Goal: Contribute content: Contribute content

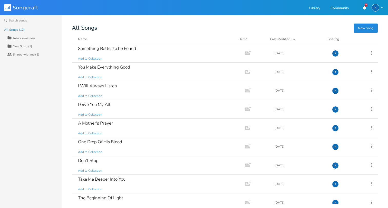
click at [367, 27] on button "New Song" at bounding box center [365, 28] width 24 height 9
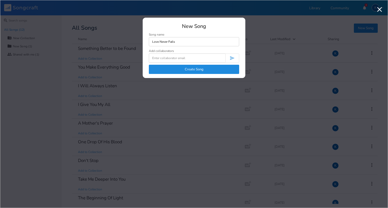
type input "Love Never Fails"
click at [172, 58] on input at bounding box center [187, 58] width 76 height 9
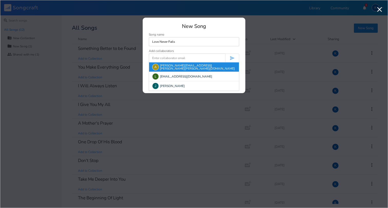
type input "[EMAIL_ADDRESS][DOMAIN_NAME]"
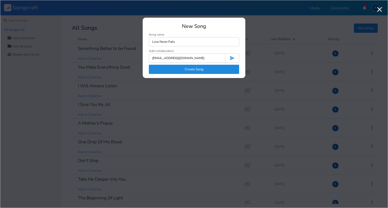
click at [194, 67] on button "Create Song" at bounding box center [194, 69] width 90 height 9
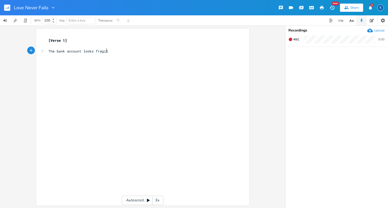
type textarea "The bank account looks fragile"
type textarea "and h"
type textarea "And the kids keep coming"
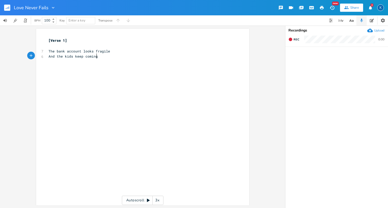
scroll to position [0, 33]
type textarea "home"
type textarea "and though I know that"
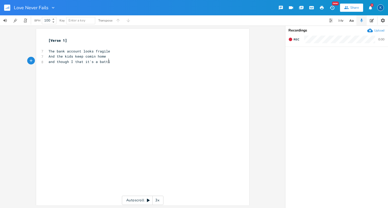
type textarea "that it's a battle"
click at [72, 62] on span "and though I that it's a battle" at bounding box center [80, 61] width 64 height 5
type textarea "know"
click at [121, 62] on pre "and though I know that it's a battle" at bounding box center [139, 61] width 185 height 5
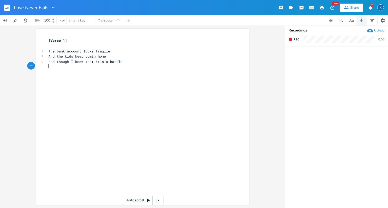
scroll to position [0, 1]
type textarea "I am sure I'm not alone"
type textarea "and"
drag, startPoint x: 54, startPoint y: 60, endPoint x: 46, endPoint y: 60, distance: 7.7
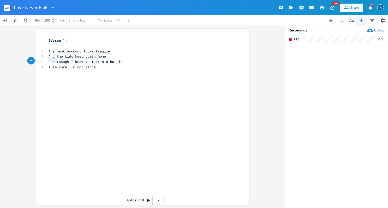
click at [47, 60] on pre "and though I know that it's a battle" at bounding box center [139, 61] width 185 height 5
type textarea "that"
drag, startPoint x: 83, startPoint y: 61, endPoint x: 75, endPoint y: 61, distance: 7.4
click at [75, 61] on span "though I know that it's a battle" at bounding box center [81, 61] width 66 height 5
click at [96, 67] on pre "I am sure I'm not alone" at bounding box center [139, 67] width 185 height 5
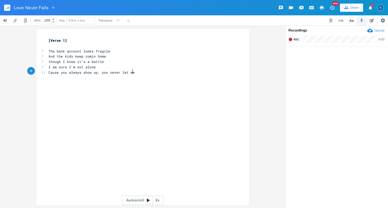
scroll to position [0, 57]
type textarea "Cause you always show up, you never let me down"
click at [99, 72] on span "Cause you always show up, you never let me down" at bounding box center [96, 72] width 96 height 5
click at [89, 77] on span "you never let me down" at bounding box center [69, 78] width 43 height 5
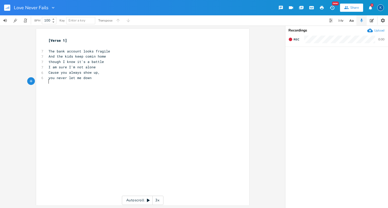
click at [100, 72] on pre "Cause you always show up," at bounding box center [139, 72] width 185 height 5
type textarea "are there"
click at [99, 72] on span "Cause you always show up, are there" at bounding box center [84, 72] width 72 height 5
type textarea "/"
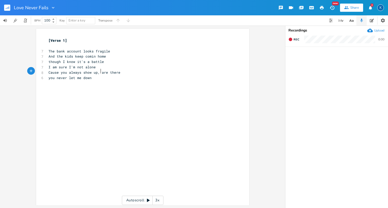
scroll to position [0, 1]
click at [91, 78] on pre "you never let me down" at bounding box center [139, 77] width 185 height 5
type textarea "You are there to fill my cup"
type textarea "/are there"
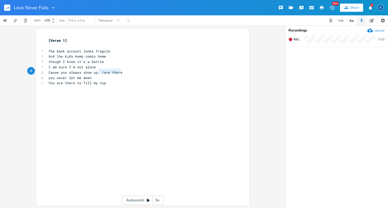
drag, startPoint x: 123, startPoint y: 73, endPoint x: 97, endPoint y: 72, distance: 25.9
click at [97, 72] on pre "Cause you always show up, /are there" at bounding box center [139, 72] width 185 height 5
click at [105, 83] on pre "You are there to fill my cup" at bounding box center [139, 82] width 185 height 5
click at [94, 68] on pre "I am sure I'm not alone" at bounding box center [139, 67] width 185 height 5
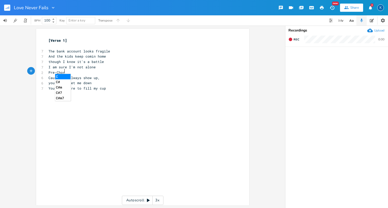
type textarea "Pre-Chorus"
click at [104, 87] on pre "You are there to fill my cup" at bounding box center [139, 88] width 185 height 5
type textarea "To turn it all around"
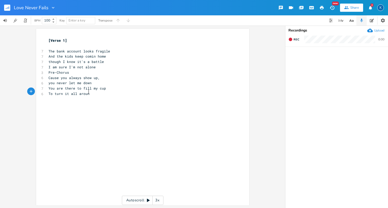
scroll to position [0, 25]
type textarea "Chorus"
type textarea "Cuase"
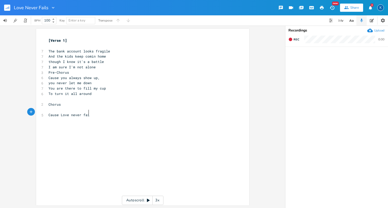
type textarea "ause Love never fails"
type textarea "If you give it all to Juse"
type textarea "esus"
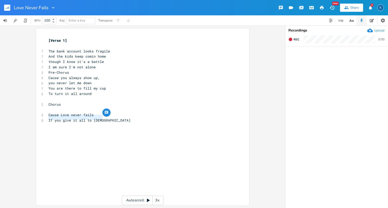
drag, startPoint x: 104, startPoint y: 118, endPoint x: 46, endPoint y: 118, distance: 58.2
click at [47, 118] on pre "If you give it all to Jesus" at bounding box center [139, 120] width 185 height 5
type textarea "When you walk in his ways"
type textarea "Give it up to Jesus"
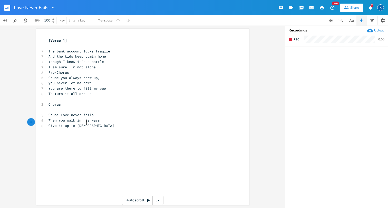
scroll to position [0, 23]
drag, startPoint x: 64, startPoint y: 119, endPoint x: 56, endPoint y: 119, distance: 7.2
click at [56, 119] on span "When you walk in his ways" at bounding box center [73, 120] width 51 height 5
type textarea "I keeo"
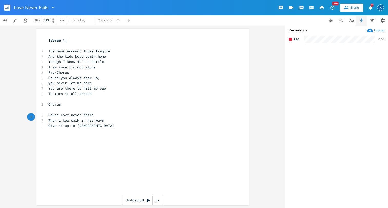
type textarea "p"
click at [79, 118] on span "When I keep walk in his ways" at bounding box center [76, 120] width 57 height 5
type textarea "in"
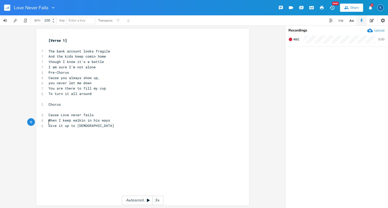
click at [48, 124] on span "Give it up to Jesus" at bounding box center [81, 126] width 66 height 5
type textarea "'"
type textarea "I"
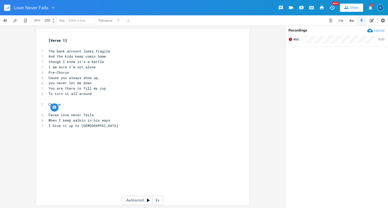
drag, startPoint x: 49, startPoint y: 113, endPoint x: 43, endPoint y: 113, distance: 5.6
click at [43, 113] on div "C x [Verse 1] ​ 7 The bank account looks fragile 7 And the kids keep comin home…" at bounding box center [142, 117] width 213 height 177
type textarea "'"
type textarea "Bec"
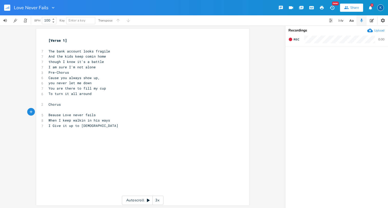
scroll to position [0, 5]
drag, startPoint x: 91, startPoint y: 122, endPoint x: 72, endPoint y: 123, distance: 18.5
click at [72, 123] on pre "I Give it up to Jesus" at bounding box center [139, 125] width 185 height 5
type textarea "abd"
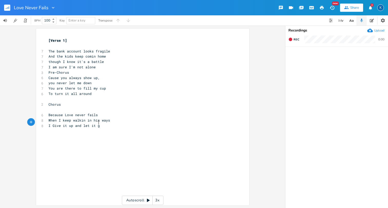
type textarea "nd let it go"
type textarea "Cause only [PERSON_NAME] knows"
type textarea "The end of the story"
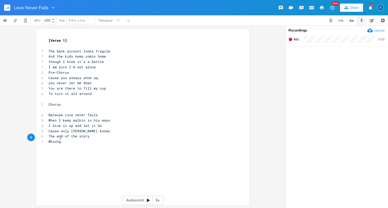
type textarea "Whichg"
type textarea "will give him all the glory"
type textarea "I"
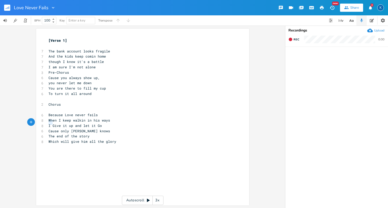
drag, startPoint x: 50, startPoint y: 123, endPoint x: 47, endPoint y: 123, distance: 3.9
click at [48, 124] on span "I Give it up and let it Go" at bounding box center [74, 126] width 53 height 5
type textarea "and"
drag, startPoint x: 75, startPoint y: 124, endPoint x: 69, endPoint y: 124, distance: 5.4
click at [69, 124] on span "Give it up and let it Go" at bounding box center [72, 126] width 49 height 5
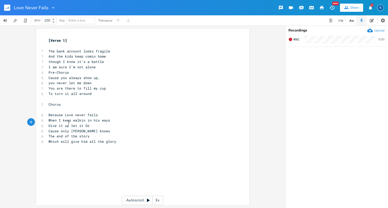
type textarea ","
click at [113, 140] on pre "Which will give him all the glory" at bounding box center [139, 141] width 185 height 5
click at [62, 114] on span "Because Love never fails" at bounding box center [72, 115] width 49 height 5
type textarea "his"
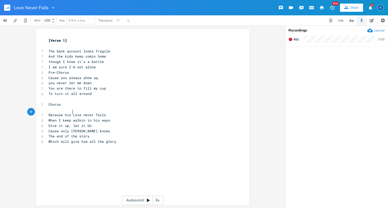
scroll to position [0, 4]
click at [63, 113] on span "Because his Love never fails" at bounding box center [76, 115] width 57 height 5
type textarea "H"
click at [113, 139] on span "Which will give him all the glory" at bounding box center [82, 141] width 68 height 5
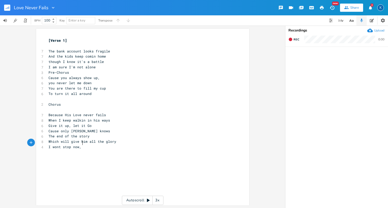
scroll to position [0, 22]
type textarea "I wont stop now, won't go astray"
type textarea "Cause Love Nev"
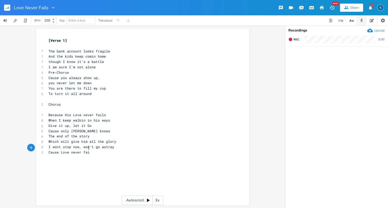
type textarea "never fails"
type textarea "Because His"
drag, startPoint x: 70, startPoint y: 113, endPoint x: 44, endPoint y: 114, distance: 25.9
click at [44, 114] on div "Because His x [Verse 1] ​ 7 The bank account looks fragile 7 And the kids keep …" at bounding box center [142, 117] width 213 height 177
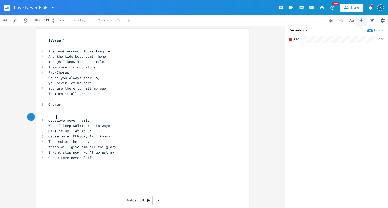
type textarea "Caus"
type textarea "e"
type textarea "I"
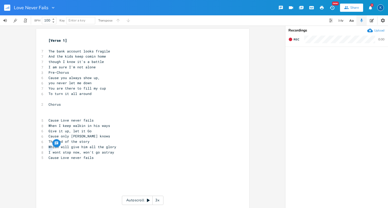
drag, startPoint x: 51, startPoint y: 148, endPoint x: 46, endPoint y: 148, distance: 4.6
click at [47, 150] on pre "I wont stop now, won't go astray" at bounding box center [139, 152] width 185 height 5
click at [100, 160] on pre "​" at bounding box center [139, 162] width 185 height 5
type textarea "(Verse 2)"
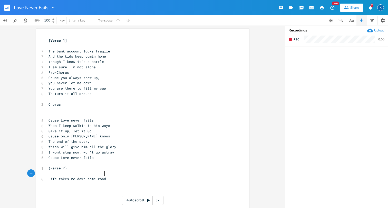
type textarea "Life takes me down some roads"
click at [95, 177] on span "Life takes me down some roads" at bounding box center [77, 179] width 59 height 5
type textarea "hard"
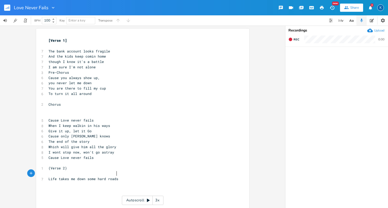
click at [117, 177] on pre "Life takes me down some hard roads" at bounding box center [139, 179] width 185 height 5
type textarea "I never could esplain"
type textarea "And"
drag, startPoint x: 54, startPoint y: 57, endPoint x: 47, endPoint y: 57, distance: 6.9
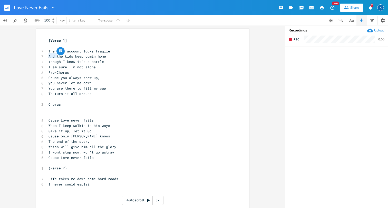
click at [48, 57] on span "And the kids keep comin home" at bounding box center [76, 56] width 57 height 5
click at [77, 182] on span "I never could esplain" at bounding box center [69, 184] width 43 height 5
type textarea "x"
click at [90, 182] on pre "I never could explain" at bounding box center [139, 184] width 185 height 5
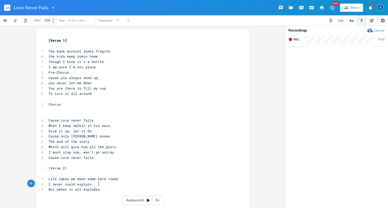
type textarea "But wehen it all explodes"
drag, startPoint x: 61, startPoint y: 185, endPoint x: 56, endPoint y: 185, distance: 4.6
click at [56, 187] on span "But wehen it all explodes" at bounding box center [73, 189] width 51 height 5
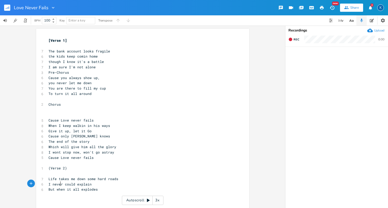
type textarea "he"
click at [54, 187] on span "But when it all explodes" at bounding box center [72, 189] width 49 height 5
type textarea "then"
click at [105, 187] on span "But then when it all explodes" at bounding box center [77, 189] width 59 height 5
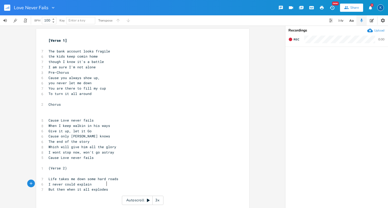
click at [105, 187] on pre "But then when it all explodes" at bounding box center [139, 189] width 185 height 5
type textarea "There's only one thing that remains"
type textarea "only"
drag, startPoint x: 71, startPoint y: 190, endPoint x: 63, endPoint y: 190, distance: 7.9
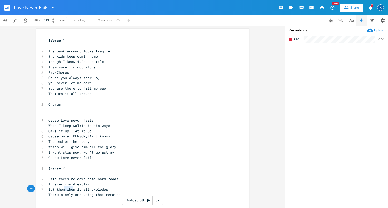
click at [63, 193] on span "There's only one thing that remains" at bounding box center [84, 195] width 72 height 5
type textarea "just"
click at [119, 192] on pre "There's just one thing that remains" at bounding box center [139, 194] width 185 height 5
type textarea "it"
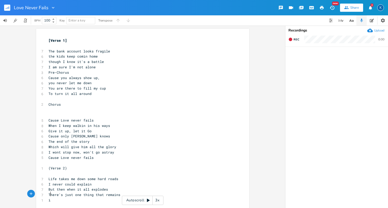
scroll to position [0, 2]
type textarea "A na,e"
type textarea "me that I can call on"
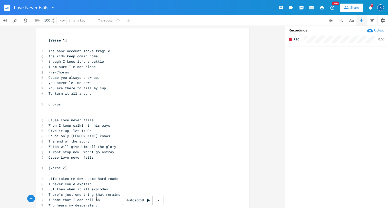
type textarea "Who hears my desperate cry"
click at [117, 192] on pre "There's just one thing that remains" at bounding box center [139, 194] width 185 height 5
type textarea "Pre-chorsu="
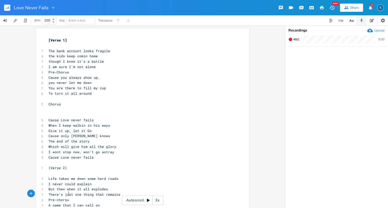
scroll to position [0, 16]
type textarea "us"
click at [100, 208] on pre "Who hears my desperate cry" at bounding box center [139, 210] width 185 height 5
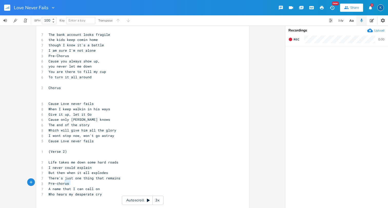
type textarea "that"
drag, startPoint x: 69, startPoint y: 182, endPoint x: 61, endPoint y: 182, distance: 7.4
click at [61, 187] on span "A name that I can call on" at bounding box center [73, 189] width 51 height 5
click at [100, 192] on pre "Who hears my desperate cry" at bounding box center [139, 194] width 185 height 5
click at [62, 187] on span "A name I can call on" at bounding box center [69, 189] width 43 height 5
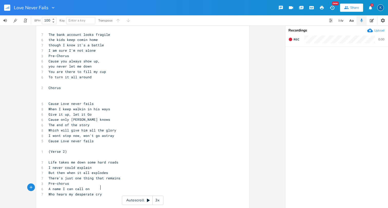
click at [100, 192] on pre "Who hears my desperate cry" at bounding box center [139, 194] width 185 height 5
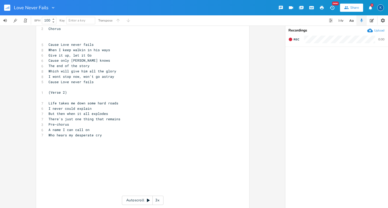
scroll to position [76, 0]
click at [99, 133] on span "Who hears my desperate cry" at bounding box center [74, 135] width 53 height 5
type textarea "He"
type textarea "He knows where it comes frrom"
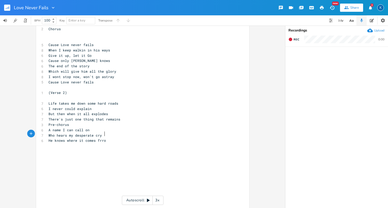
scroll to position [0, 40]
type textarea "om"
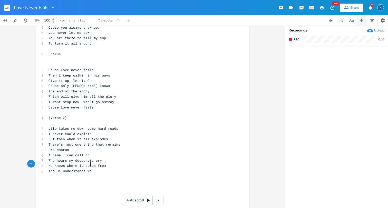
scroll to position [0, 32]
type textarea "And He understands why, I know"
click at [40, 62] on div "xxxxxxxxxx [Verse 1] ​ 7 The bank account looks fragile 6 the kids keep comin h…" at bounding box center [142, 119] width 213 height 283
click at [41, 59] on div "xxxxxxxxxx [Verse 1] ​ 7 The bank account looks fragile 6 the kids keep comin h…" at bounding box center [142, 119] width 213 height 283
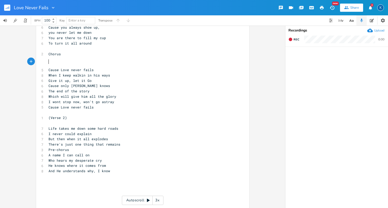
scroll to position [0, 0]
click at [56, 62] on pre "​" at bounding box center [139, 64] width 185 height 5
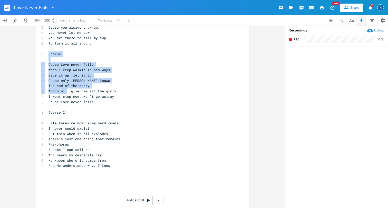
drag, startPoint x: 38, startPoint y: 50, endPoint x: 65, endPoint y: 82, distance: 41.2
click at [65, 84] on div "xxxxxxxxxx [Verse 1] ​ 7 The bank account looks fragile 6 the kids keep comin h…" at bounding box center [142, 117] width 213 height 278
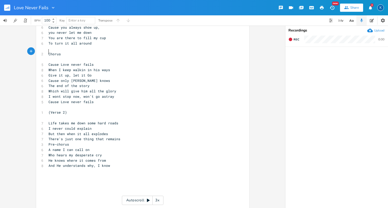
scroll to position [0, 0]
click at [47, 52] on pre "Chorus" at bounding box center [139, 54] width 185 height 5
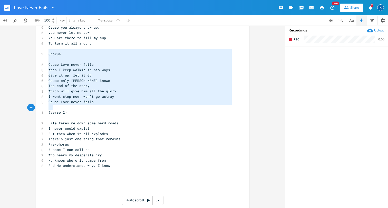
type textarea "Chorus Cause Love never fails When I keep walkin in his ways Give it up, let it…"
click at [51, 105] on div "Chorus Cause Love never fails When I keep walkin in his ways Give it up, let it…" at bounding box center [142, 117] width 213 height 278
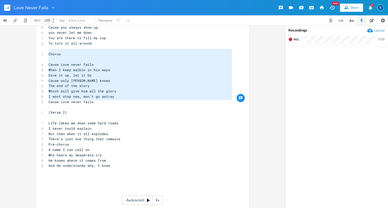
click at [110, 163] on pre "And He understands why, I know" at bounding box center [139, 165] width 185 height 5
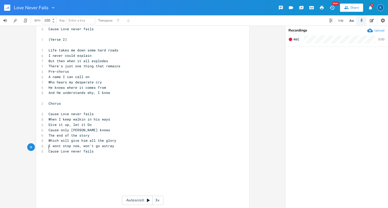
scroll to position [124, 0]
click at [94, 149] on pre "Cause Love never fails" at bounding box center [139, 151] width 185 height 5
type textarea "And"
type textarea "Bridge"
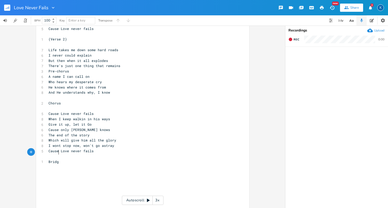
scroll to position [0, 8]
type textarea "And I k"
type textarea "don't know how I'd ever live without you"
type textarea "Caus"
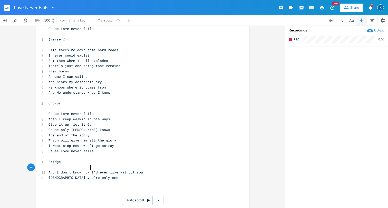
scroll to position [0, 27]
type textarea "[PERSON_NAME] you're only one who can help me make it through"
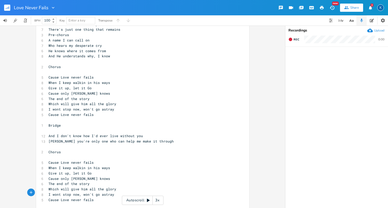
click at [96, 198] on pre "Cause Love never fails" at bounding box center [139, 200] width 185 height 5
type textarea "Tag"
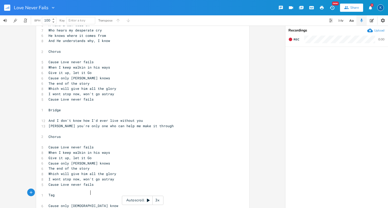
type textarea "Cause only [PERSON_NAME] knows"
type textarea "The end of the story"
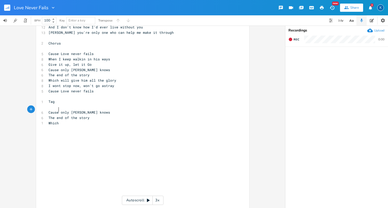
scroll to position [0, 8]
type textarea "Which will give Him all the glory"
type textarea "I won't stop now, wont go astray"
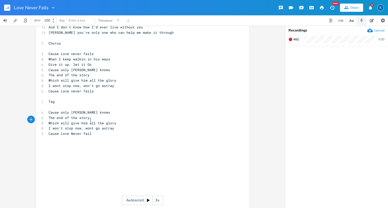
type textarea "Cause Love Never fails"
click at [89, 126] on span "I won't stop now, wont go astray" at bounding box center [81, 128] width 66 height 5
type textarea "'"
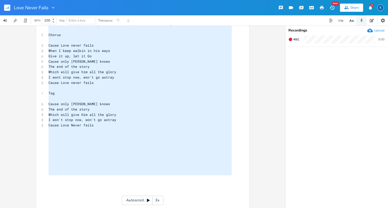
scroll to position [0, 0]
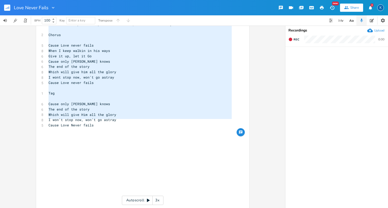
type textarea "[Verse 1] The bank account looks fragile the kids keep comin home though I know…"
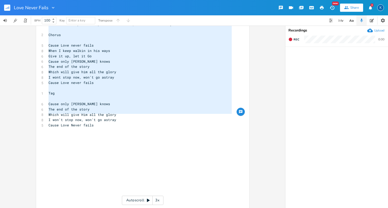
drag, startPoint x: 47, startPoint y: 41, endPoint x: 88, endPoint y: 118, distance: 87.3
